Goal: Task Accomplishment & Management: Complete application form

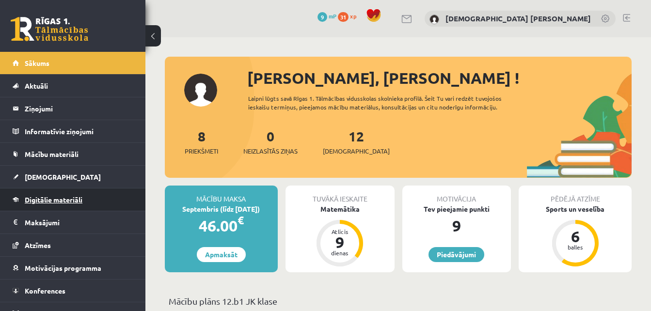
click at [91, 196] on link "Digitālie materiāli" at bounding box center [73, 200] width 121 height 22
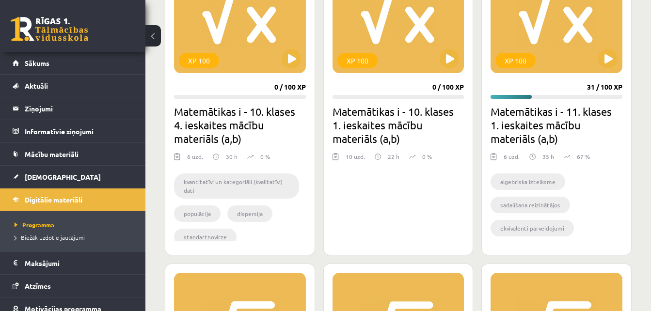
scroll to position [345, 0]
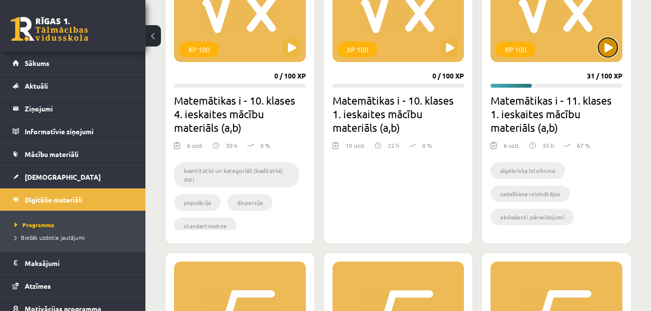
click at [606, 48] on button at bounding box center [608, 47] width 19 height 19
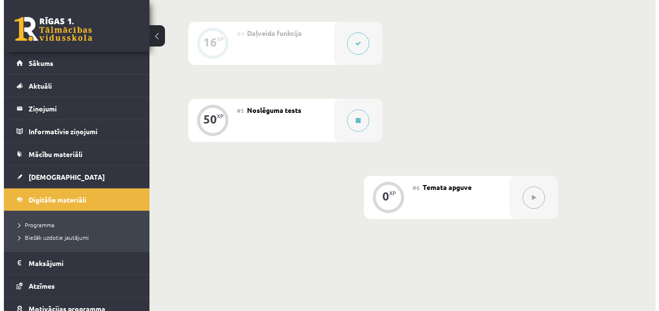
scroll to position [592, 0]
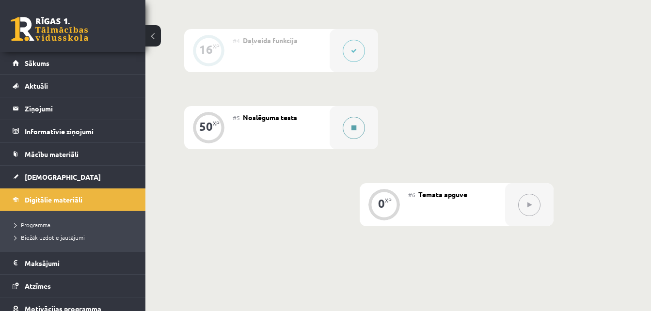
click at [359, 129] on button at bounding box center [354, 128] width 22 height 22
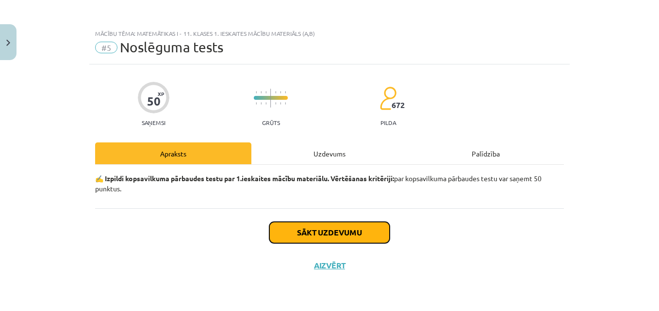
click at [292, 227] on button "Sākt uzdevumu" at bounding box center [329, 232] width 120 height 21
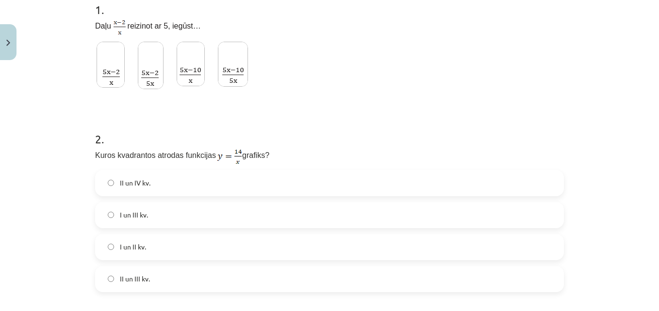
scroll to position [208, 0]
click at [120, 214] on span "I un III kv." at bounding box center [134, 214] width 28 height 10
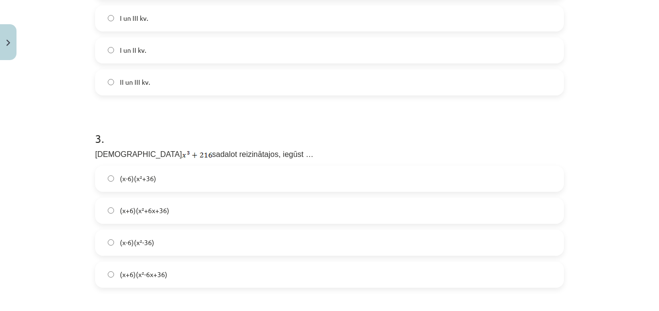
scroll to position [406, 0]
click at [155, 211] on span "(x+6)(x²+6x+36)" at bounding box center [144, 209] width 49 height 10
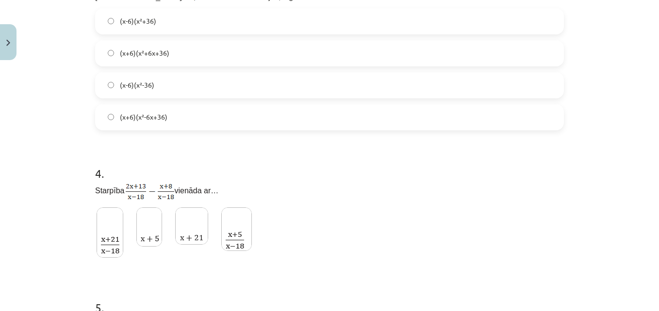
scroll to position [563, 0]
click at [106, 224] on img at bounding box center [110, 232] width 27 height 50
click at [245, 227] on img at bounding box center [236, 229] width 31 height 44
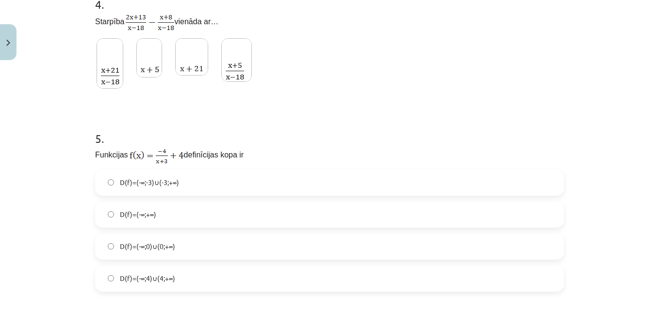
scroll to position [731, 0]
click at [39, 210] on div "Mācību tēma: Matemātikas i - 11. klases 1. ieskaites mācību materiāls (a,b) #5 …" at bounding box center [329, 155] width 659 height 311
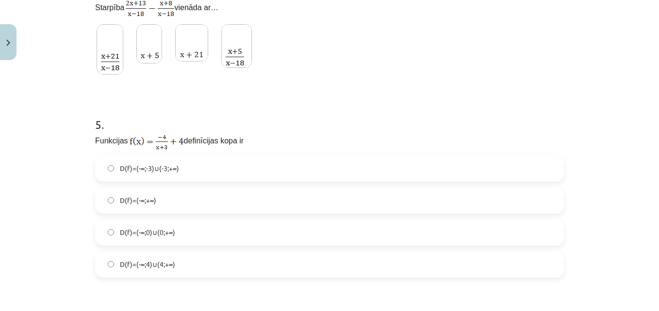
scroll to position [744, 0]
click at [144, 169] on span "D(f)=(-∞;-3)∪(-3;+∞)" at bounding box center [149, 169] width 59 height 10
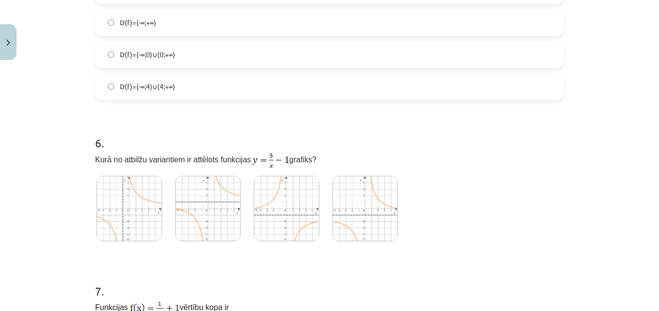
scroll to position [913, 0]
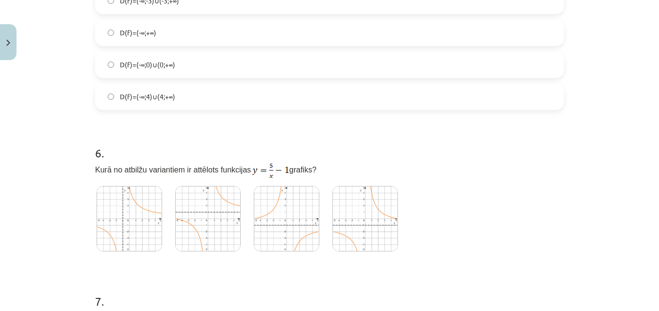
click at [125, 219] on img at bounding box center [129, 218] width 65 height 65
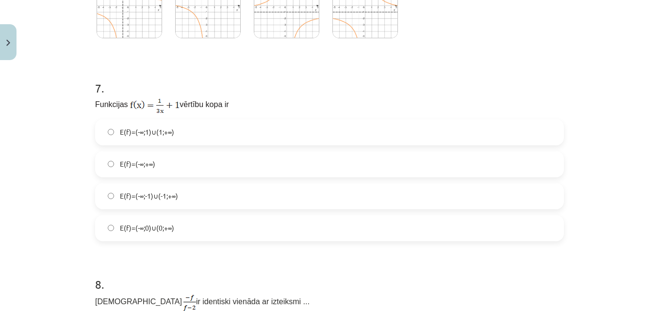
scroll to position [1089, 0]
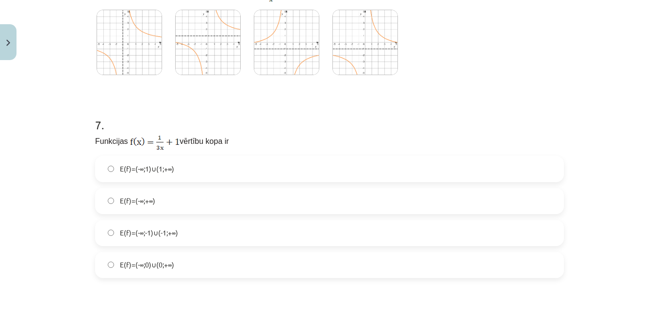
click at [128, 174] on span "E(f)=(-∞;1)∪(1;+∞)" at bounding box center [147, 169] width 54 height 10
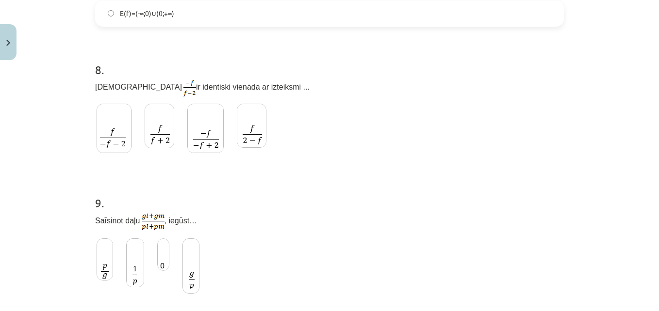
scroll to position [1357, 0]
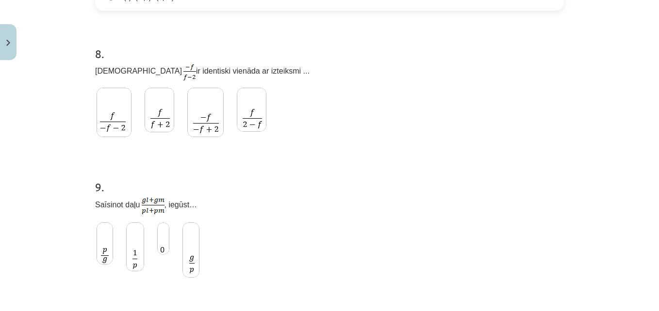
click at [191, 266] on img at bounding box center [190, 250] width 17 height 55
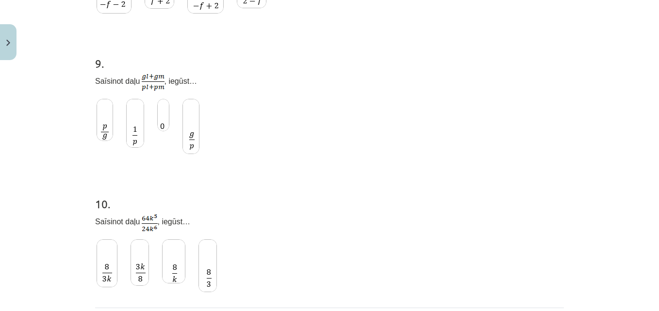
scroll to position [1486, 0]
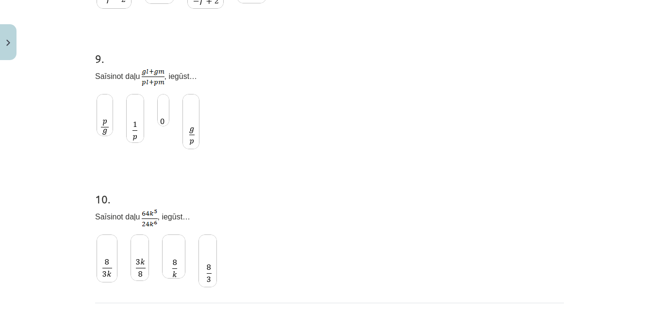
click at [100, 269] on img at bounding box center [107, 259] width 21 height 48
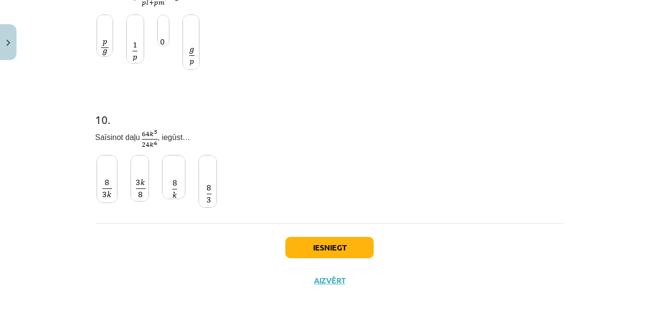
scroll to position [1568, 0]
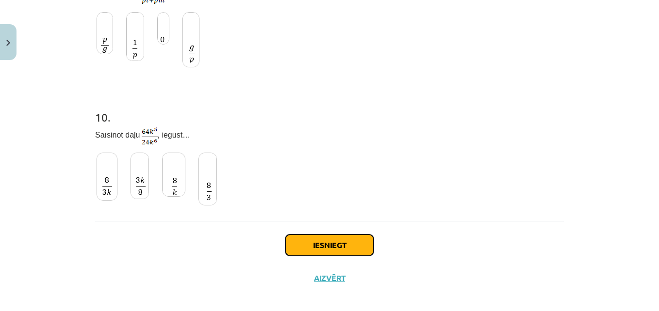
click at [331, 251] on button "Iesniegt" at bounding box center [329, 245] width 88 height 21
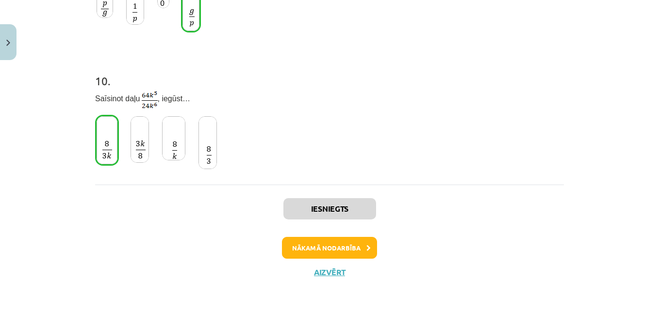
scroll to position [1608, 0]
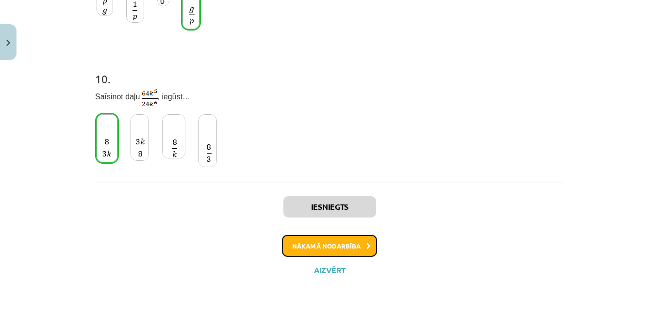
click at [312, 253] on button "Nākamā nodarbība" at bounding box center [329, 246] width 95 height 22
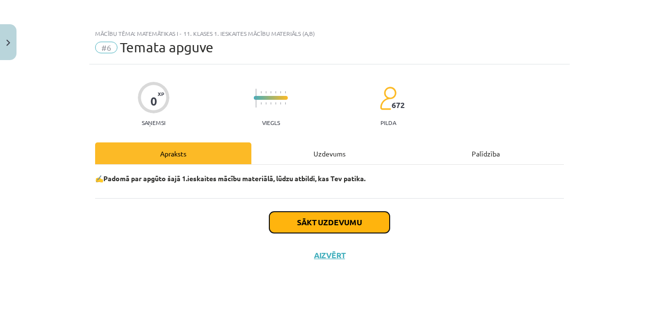
click at [330, 225] on button "Sākt uzdevumu" at bounding box center [329, 222] width 120 height 21
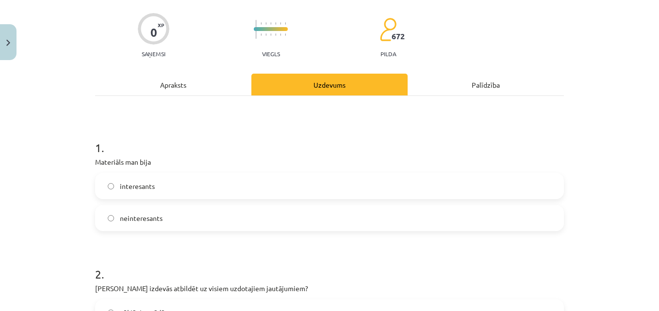
scroll to position [82, 0]
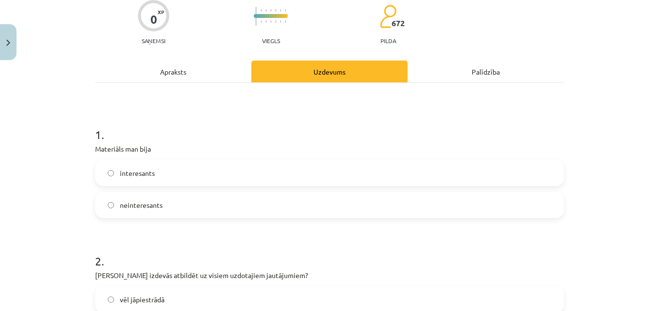
click at [111, 184] on label "interesants" at bounding box center [329, 173] width 467 height 24
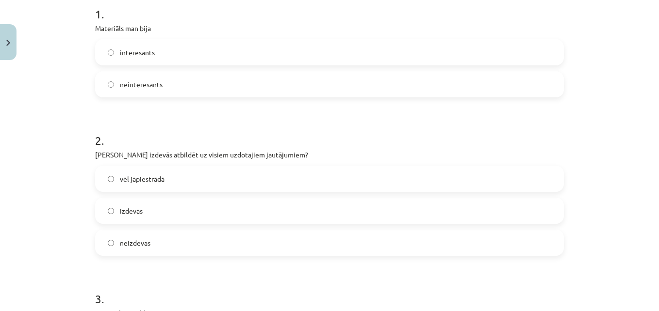
scroll to position [210, 0]
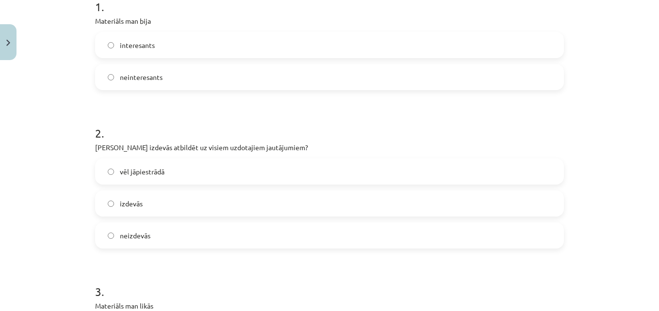
click at [118, 178] on label "vēl jāpiestrādā" at bounding box center [329, 172] width 467 height 24
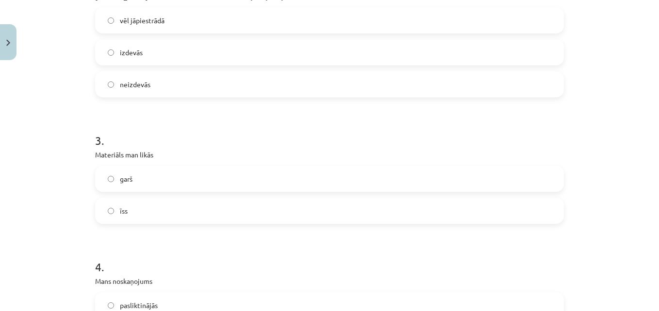
scroll to position [374, 0]
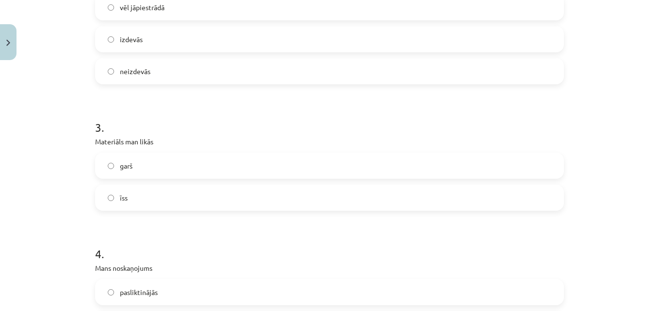
click at [120, 168] on span "garš" at bounding box center [126, 166] width 13 height 10
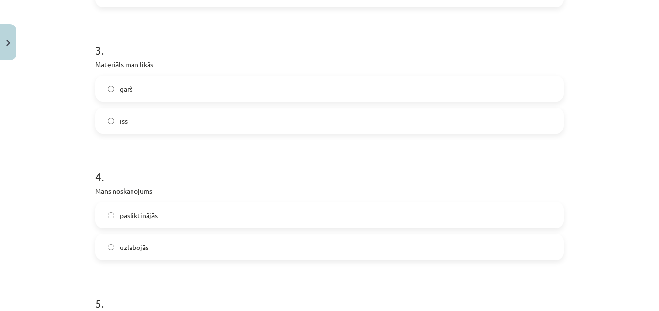
scroll to position [469, 0]
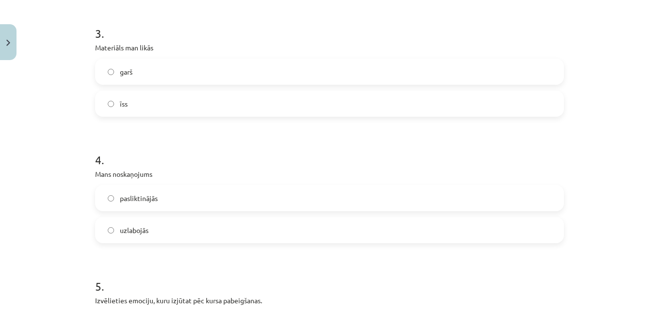
click at [109, 226] on label "uzlabojās" at bounding box center [329, 230] width 467 height 24
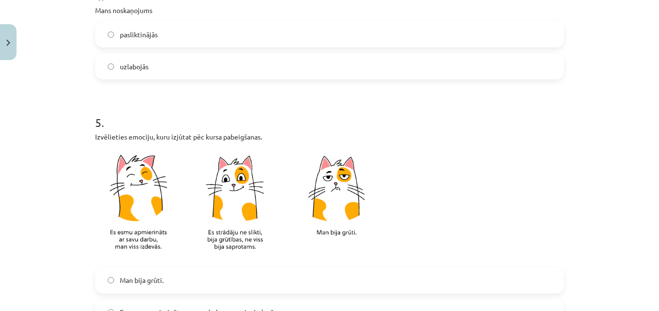
scroll to position [641, 0]
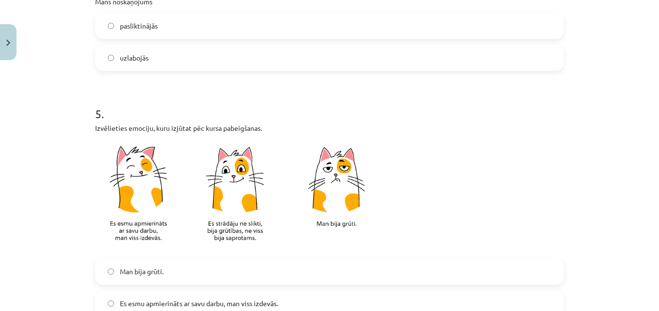
click at [216, 216] on img at bounding box center [240, 196] width 291 height 114
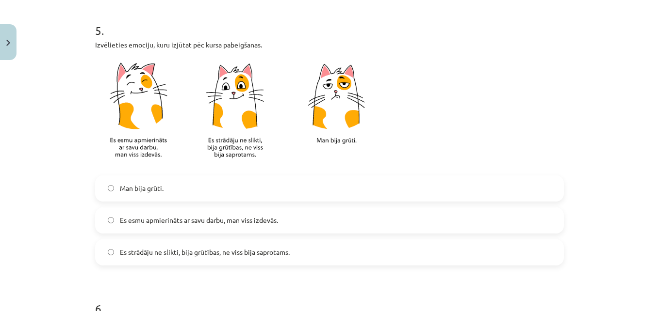
scroll to position [740, 0]
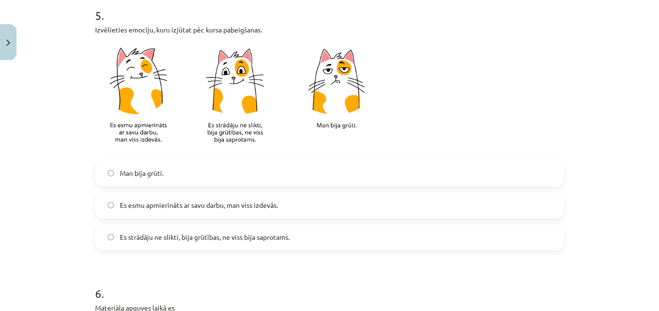
click at [134, 238] on span "Es strādāju ne slikti, bija grūtības, ne viss bija saprotams." at bounding box center [205, 237] width 170 height 10
click at [133, 212] on label "Es esmu apmierināts ar savu darbu, man viss izdevās." at bounding box center [329, 206] width 467 height 24
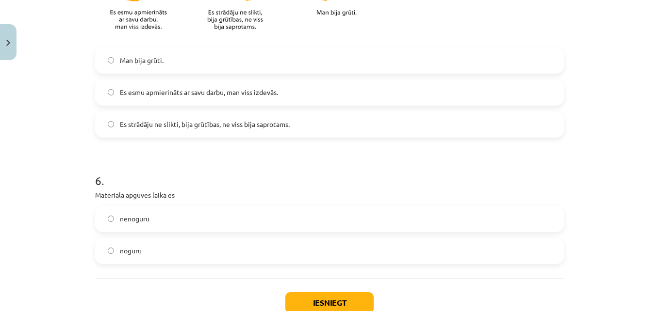
scroll to position [877, 0]
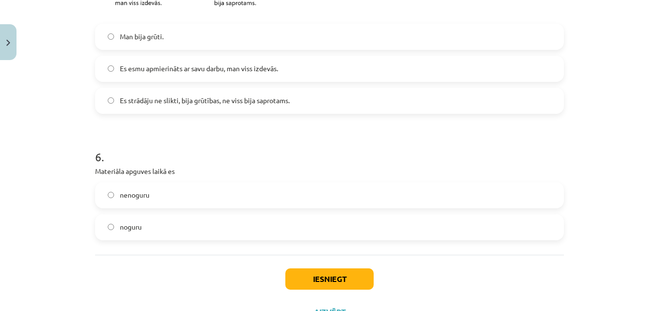
click at [108, 200] on label "nenoguru" at bounding box center [329, 195] width 467 height 24
click at [300, 281] on button "Iesniegt" at bounding box center [329, 279] width 88 height 21
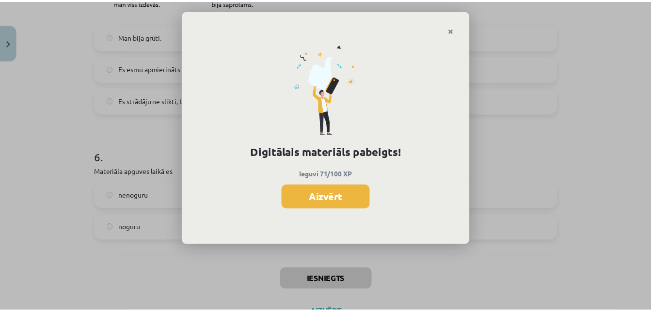
scroll to position [591, 0]
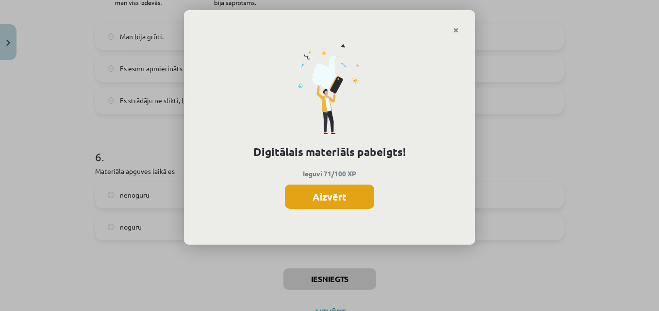
click at [363, 201] on button "Aizvērt" at bounding box center [329, 197] width 89 height 24
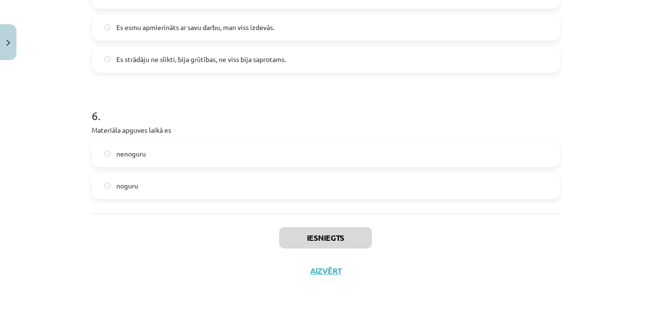
scroll to position [918, 0]
click at [335, 270] on button "Aizvērt" at bounding box center [326, 271] width 37 height 10
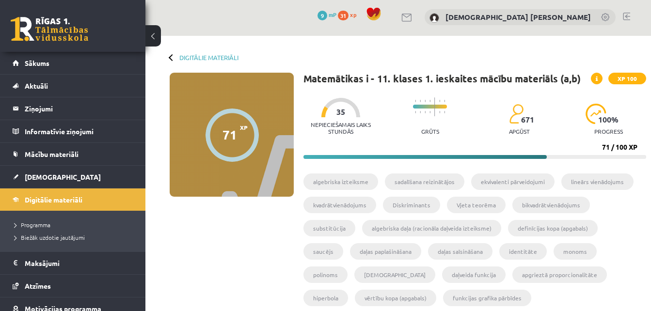
scroll to position [0, 0]
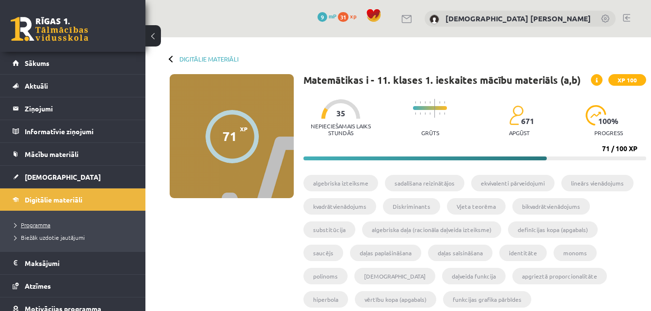
click at [39, 223] on span "Programma" at bounding box center [33, 225] width 36 height 8
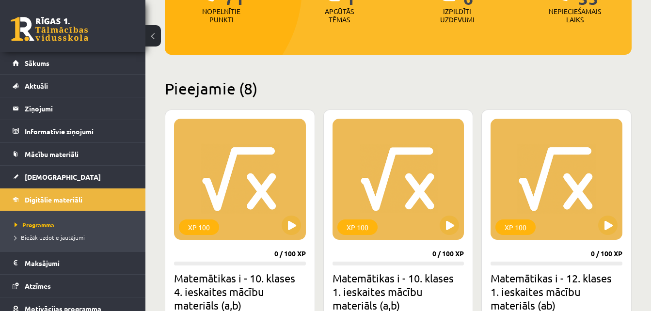
scroll to position [136, 0]
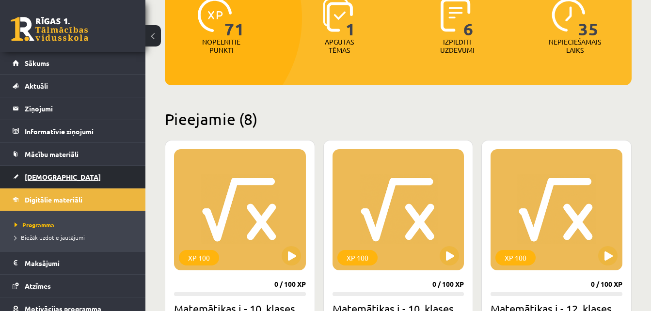
click at [60, 170] on link "[DEMOGRAPHIC_DATA]" at bounding box center [73, 177] width 121 height 22
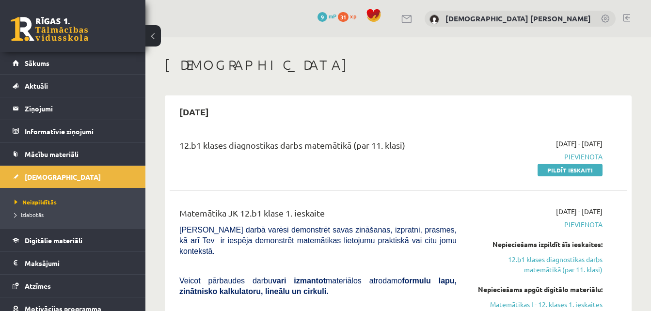
click at [387, 162] on div "12.b1 klases diagnostikas darbs matemātikā (par 11. klasi)" at bounding box center [318, 157] width 292 height 36
click at [575, 174] on link "Pildīt ieskaiti" at bounding box center [570, 170] width 65 height 13
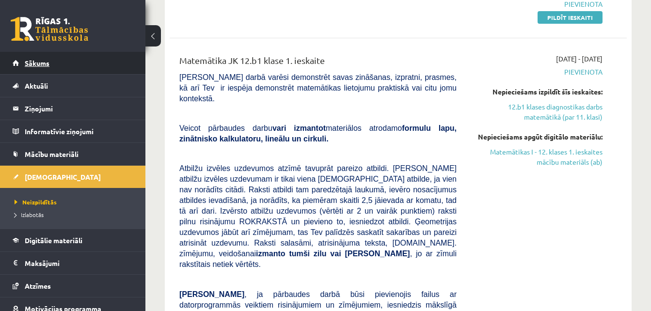
click at [58, 63] on link "Sākums" at bounding box center [73, 63] width 121 height 22
